Goal: Transaction & Acquisition: Purchase product/service

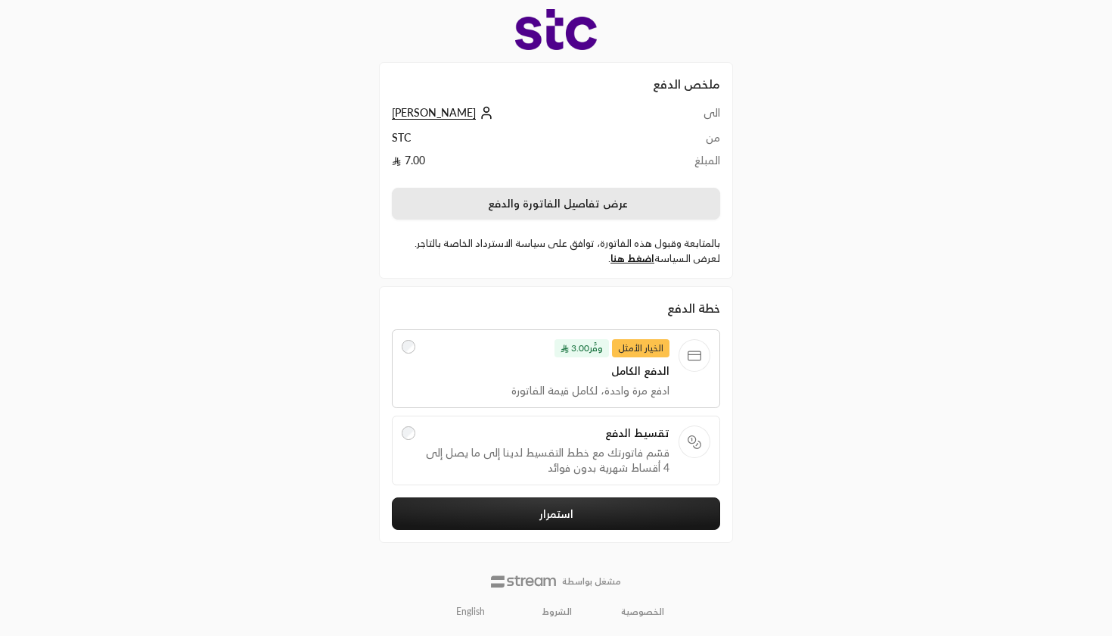
click at [511, 216] on button "عرض تفاصيل الفاتورة والدفع" at bounding box center [556, 204] width 328 height 32
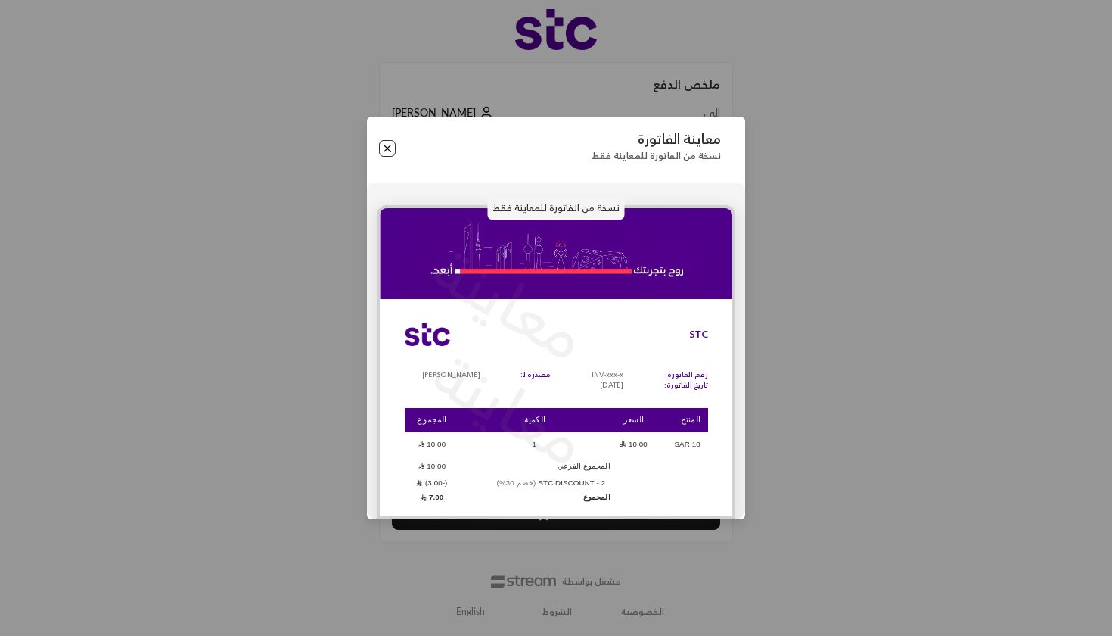
click at [396, 146] on button "Close" at bounding box center [387, 148] width 17 height 17
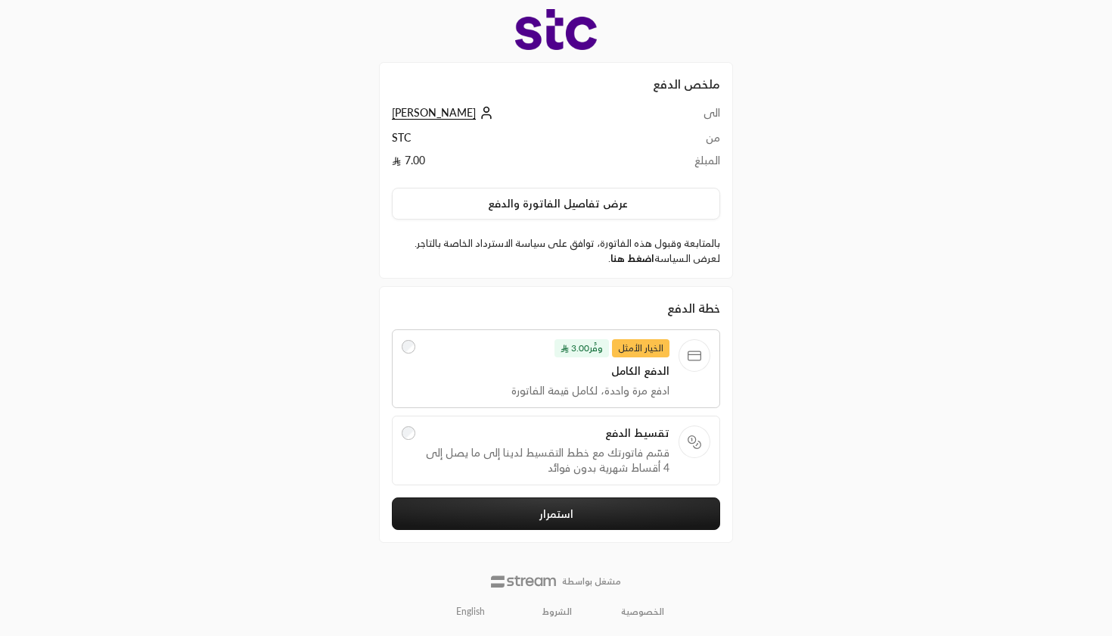
click at [636, 254] on link "اضغط هنا" at bounding box center [633, 258] width 44 height 12
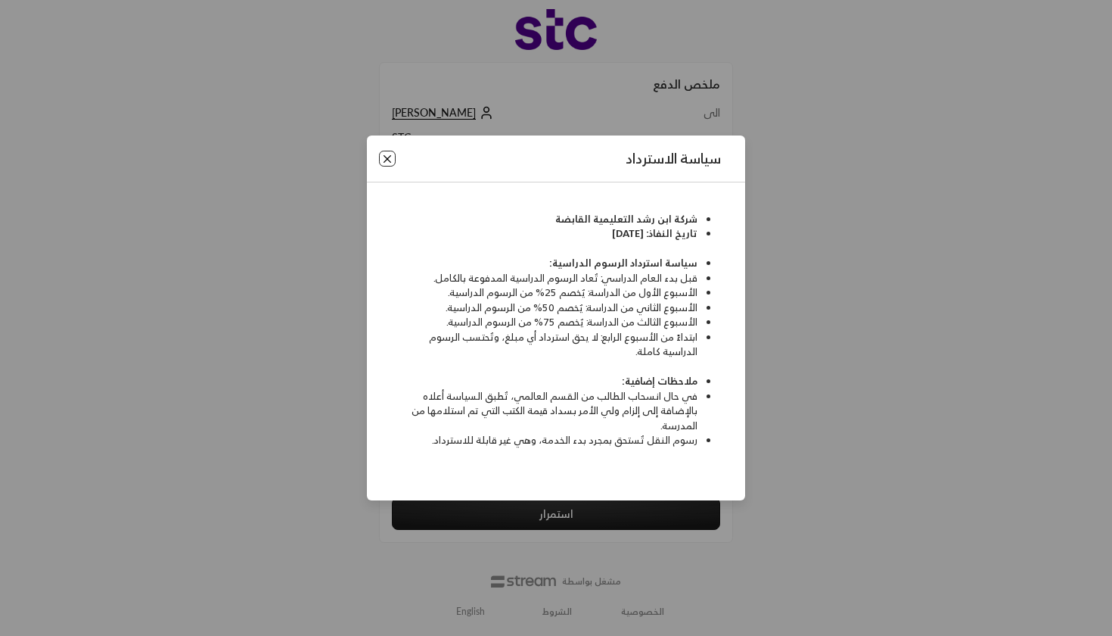
click at [387, 162] on button "Close" at bounding box center [387, 159] width 17 height 17
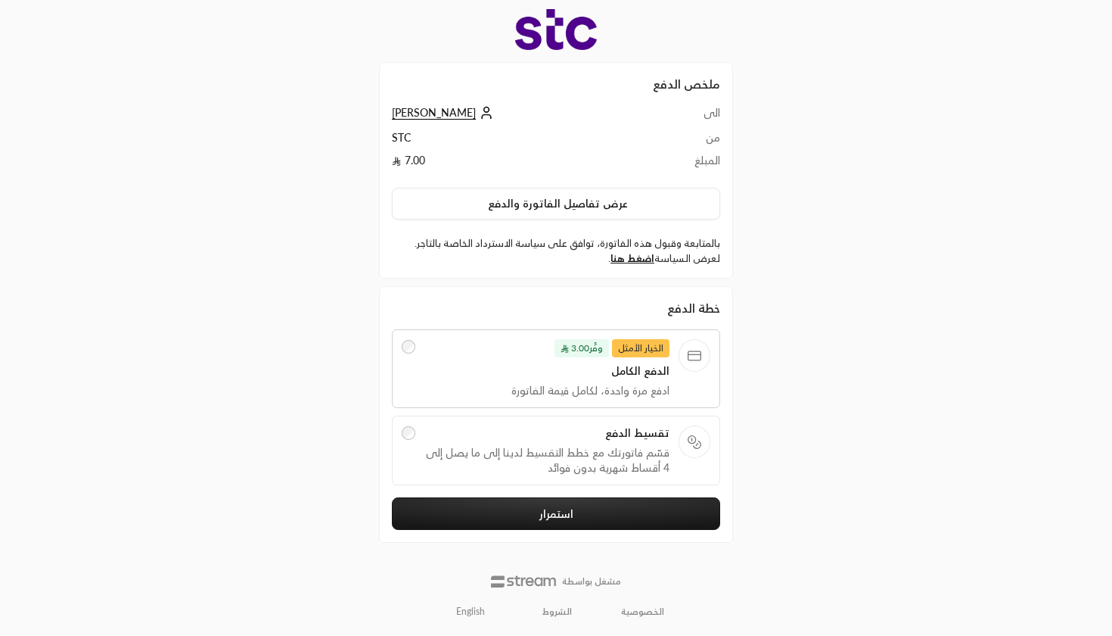
click at [447, 366] on span "الدفع الكامل" at bounding box center [548, 370] width 246 height 15
click at [549, 438] on span "تقسيط الدفع" at bounding box center [548, 432] width 246 height 15
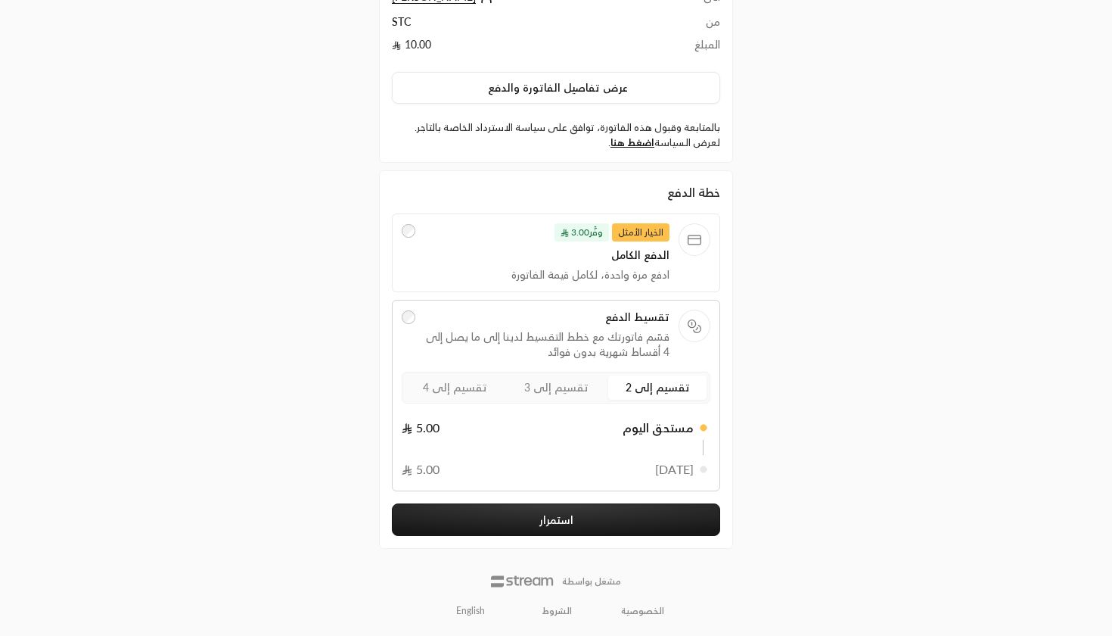
scroll to position [115, 0]
click at [449, 384] on span "تقسيم إلى 4" at bounding box center [455, 387] width 64 height 13
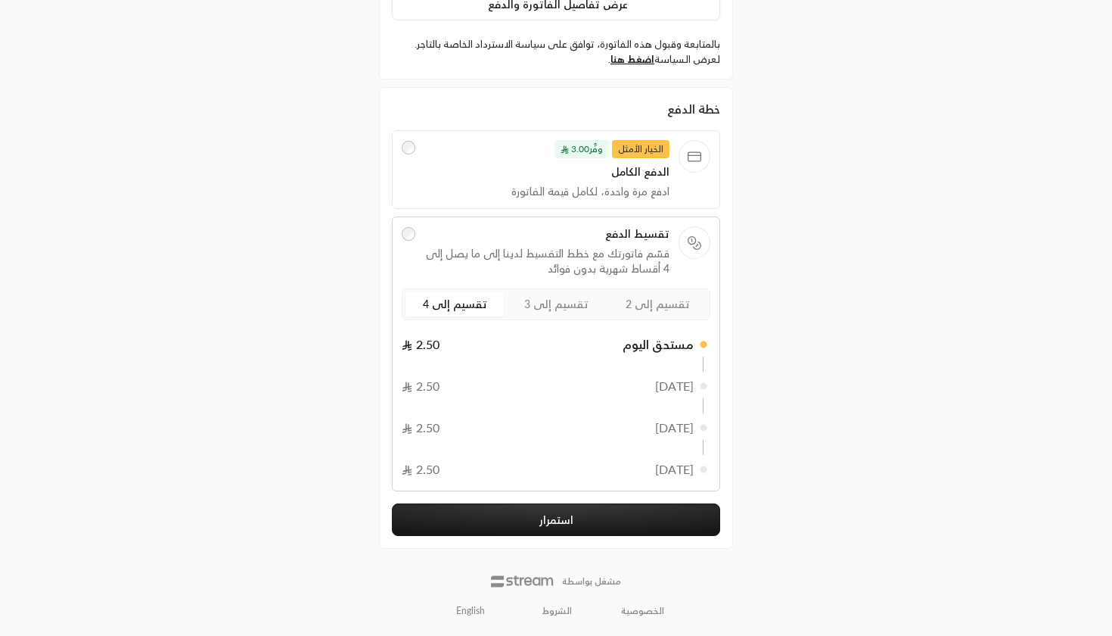
scroll to position [198, 0]
click at [582, 524] on button "استمرار" at bounding box center [556, 520] width 328 height 33
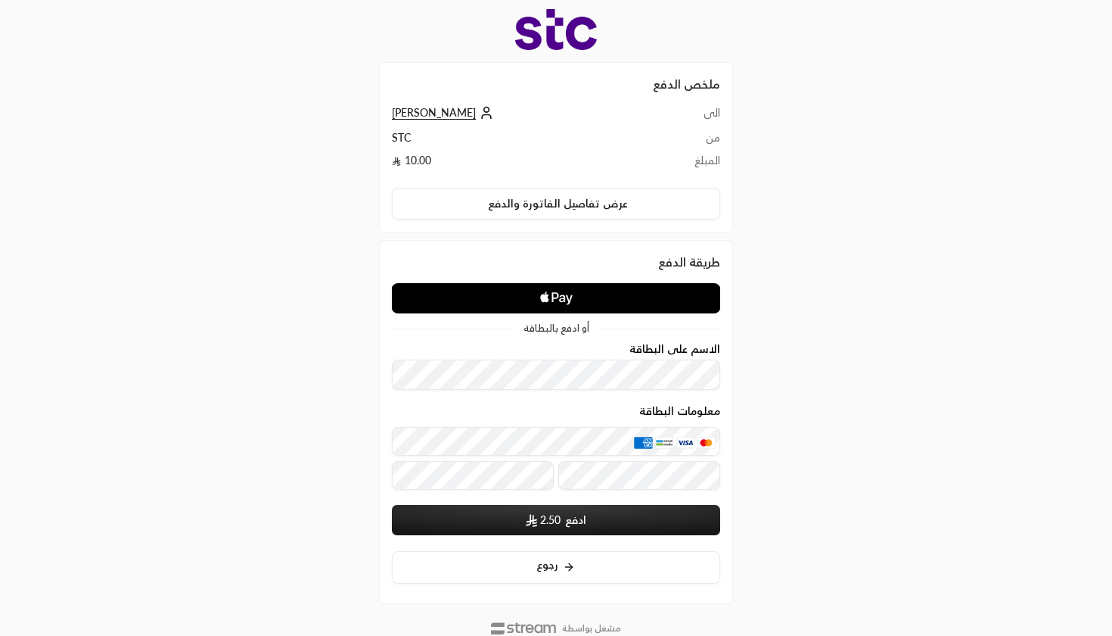
click at [572, 294] on icon "Apple Logo" at bounding box center [556, 298] width 164 height 27
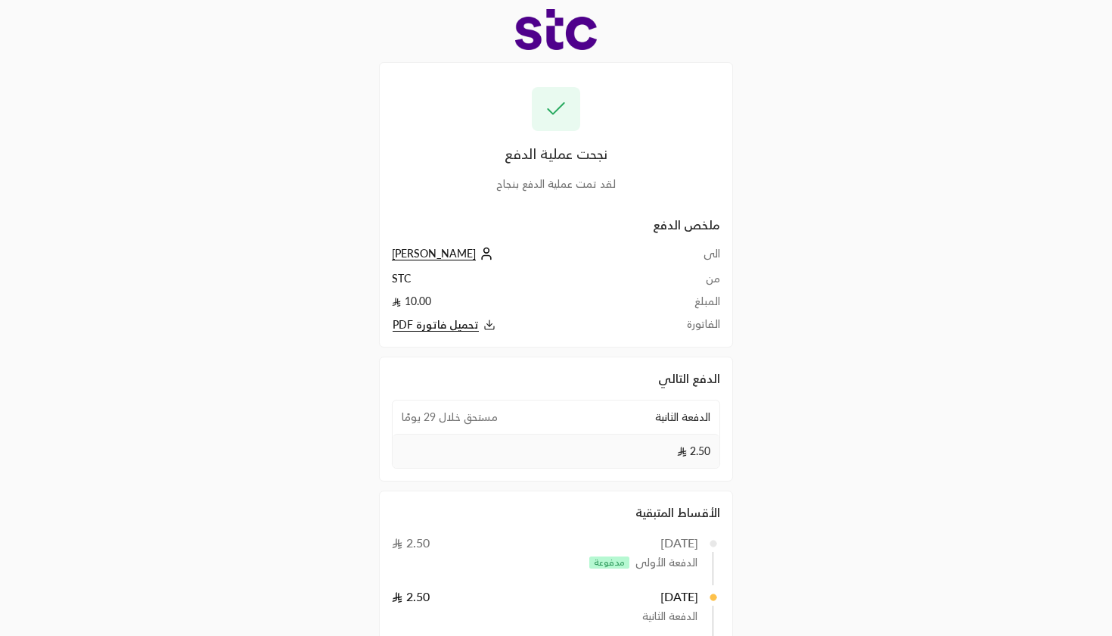
click at [418, 325] on span "تحميل فاتورة PDF" at bounding box center [436, 325] width 86 height 14
click at [779, 310] on div "نجحت عملية الدفع لقد تمت عملية الدفع بنجاح ملخص الدفع الى [PERSON_NAME] من STC …" at bounding box center [556, 398] width 556 height 796
